Goal: Transaction & Acquisition: Purchase product/service

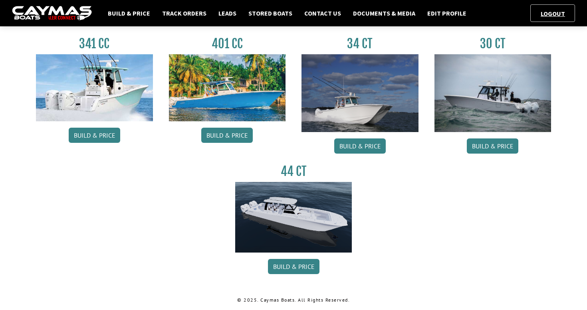
scroll to position [388, 0]
click at [224, 144] on div "401 CC Build & Price" at bounding box center [227, 96] width 133 height 121
click at [224, 137] on link "Build & Price" at bounding box center [226, 135] width 51 height 15
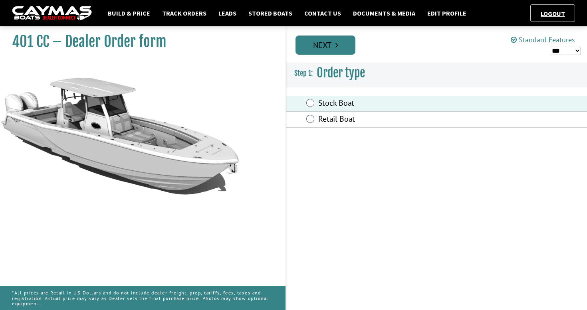
click at [317, 44] on link "Next" at bounding box center [325, 45] width 60 height 19
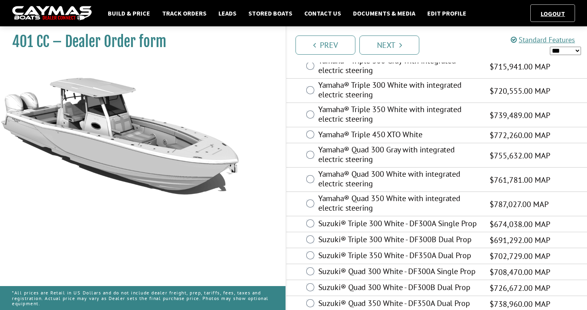
scroll to position [420, 0]
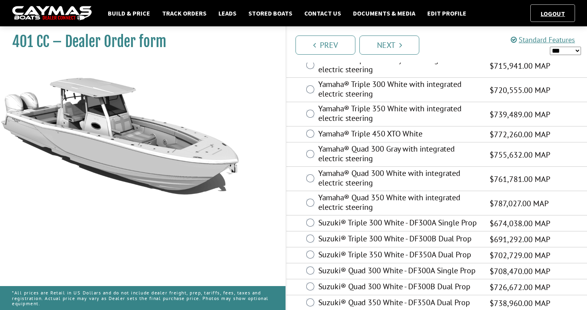
click at [303, 201] on div "Yamaha® Quad 350 White with integrated electric steering $787,027.00 MAP $511,5…" at bounding box center [436, 203] width 301 height 24
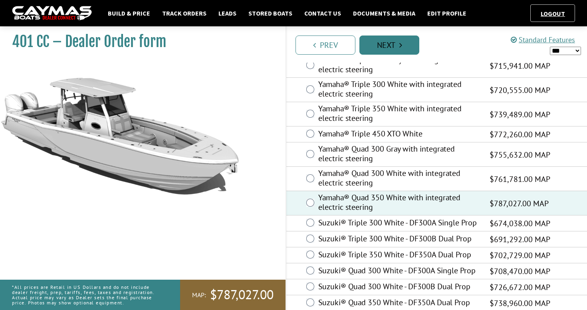
click at [383, 40] on link "Next" at bounding box center [389, 45] width 60 height 19
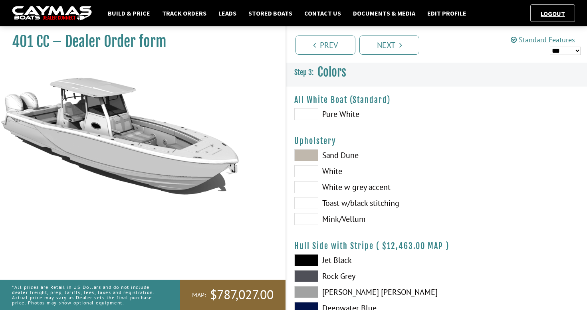
scroll to position [0, 0]
click at [308, 109] on span at bounding box center [306, 114] width 24 height 12
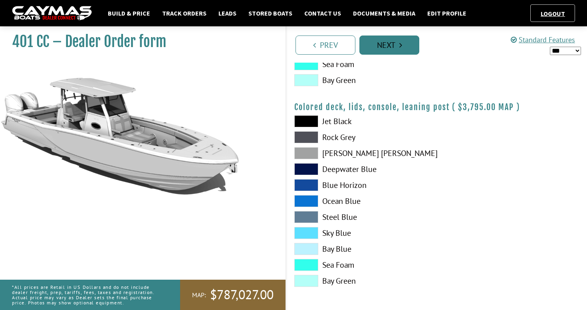
click at [374, 45] on link "Next" at bounding box center [389, 45] width 60 height 19
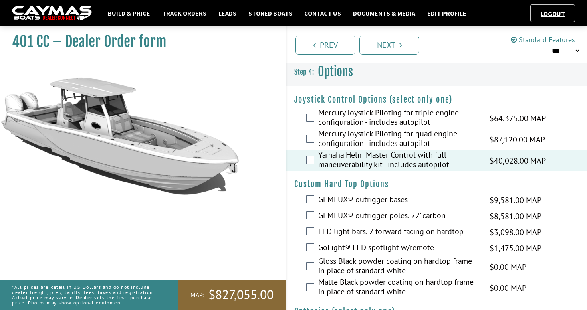
select select "*"
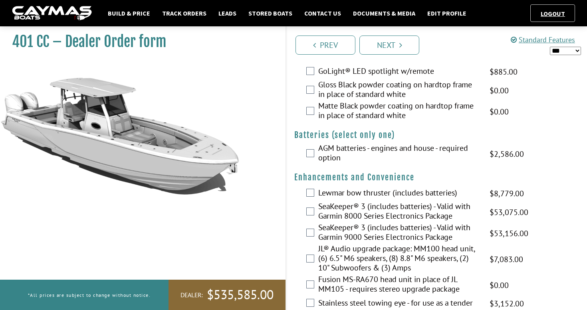
scroll to position [177, 0]
click at [303, 154] on div "AGM batteries - engines and house - required option $4,310.00 MAP $4,310.00 MSR…" at bounding box center [436, 153] width 301 height 21
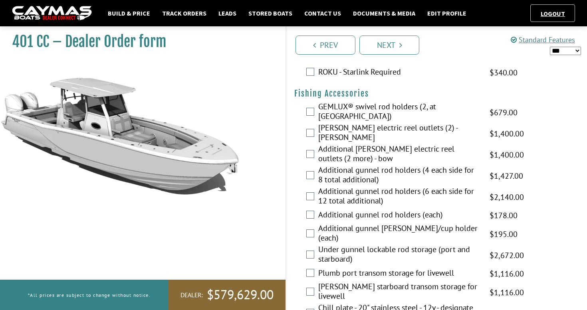
scroll to position [1046, 0]
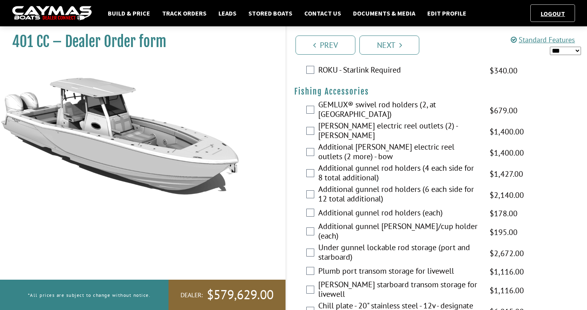
click at [311, 132] on div "[PERSON_NAME] electric reel outlets (2) - [PERSON_NAME] $2,333.00 MAP $2,333.00…" at bounding box center [436, 131] width 301 height 21
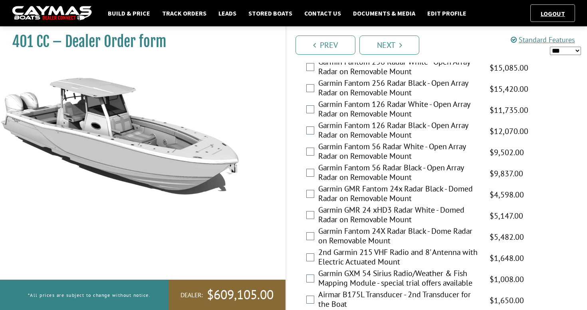
scroll to position [1659, 0]
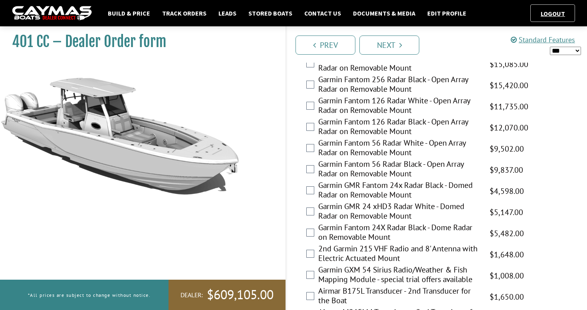
click at [307, 263] on fieldset "Please select option. Garmin 2536 xHD3 Radar White - Open Array Radar on Remova…" at bounding box center [436, 274] width 285 height 527
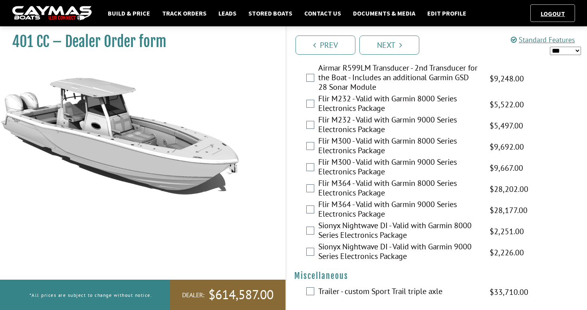
scroll to position [1933, 0]
click at [385, 47] on link "Next" at bounding box center [389, 45] width 60 height 19
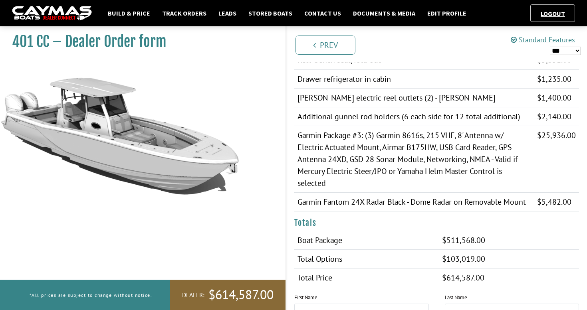
scroll to position [0, 0]
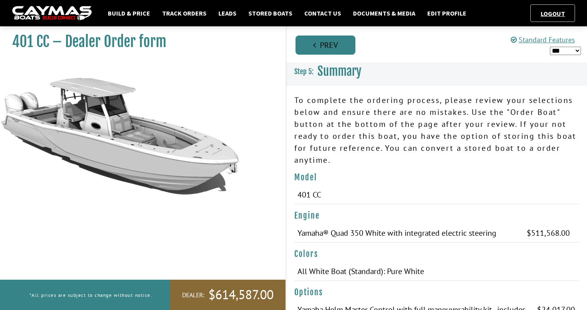
click at [344, 44] on link "Prev" at bounding box center [325, 45] width 60 height 19
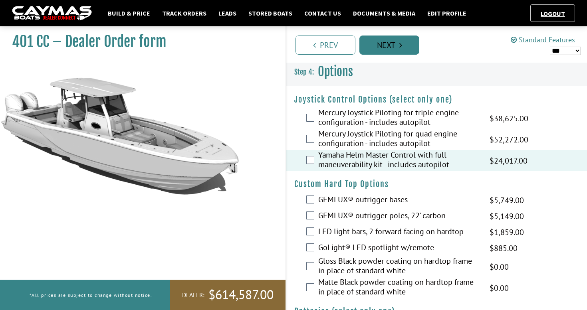
click at [386, 53] on link "Next" at bounding box center [389, 45] width 60 height 19
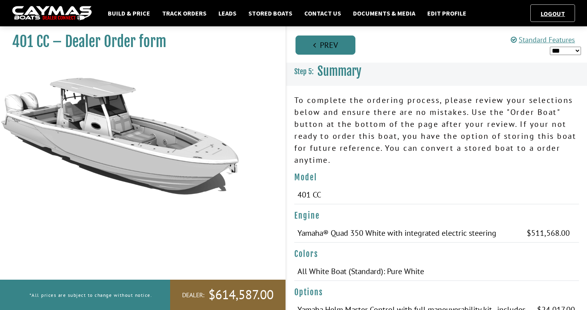
click at [337, 40] on link "Prev" at bounding box center [325, 45] width 60 height 19
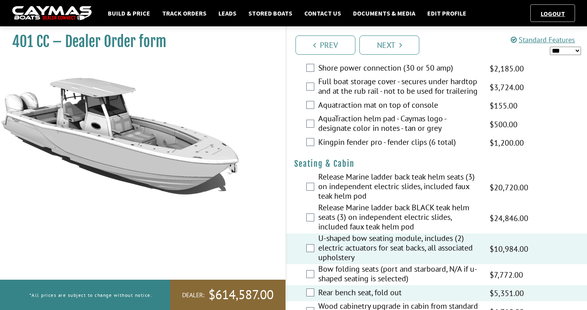
scroll to position [683, 0]
